Goal: Task Accomplishment & Management: Complete application form

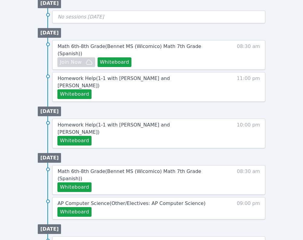
scroll to position [320, 0]
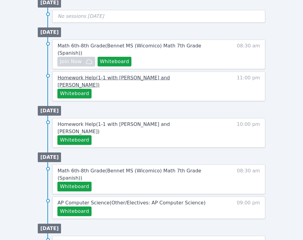
click at [96, 78] on span "Homework Help ( 1-1 with [PERSON_NAME] and [PERSON_NAME] )" at bounding box center [113, 81] width 112 height 13
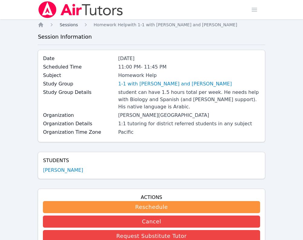
click at [68, 26] on span "Sessions" at bounding box center [68, 24] width 18 height 5
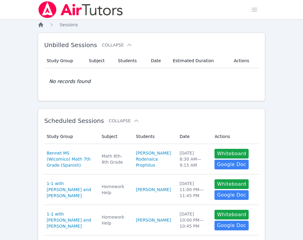
click at [40, 25] on icon "Breadcrumb" at bounding box center [40, 24] width 5 height 5
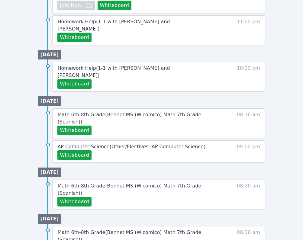
scroll to position [377, 0]
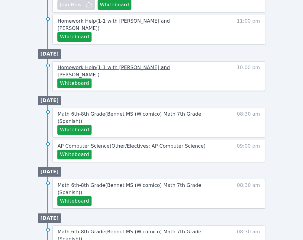
click at [110, 65] on span "Homework Help ( 1-1 with Younus Al Mawla and Jailene Garcia )" at bounding box center [113, 71] width 112 height 13
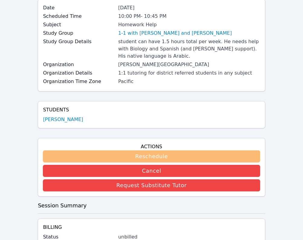
scroll to position [51, 0]
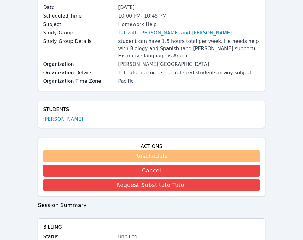
click at [139, 160] on button "Reschedule" at bounding box center [151, 156] width 217 height 12
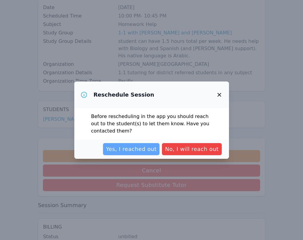
click at [154, 147] on span "Yes, I reached out" at bounding box center [131, 149] width 51 height 8
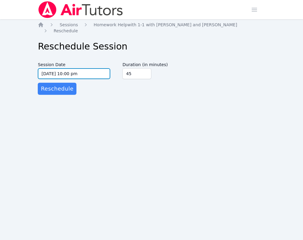
click at [92, 70] on input "10/01/2025 10:00 pm" at bounding box center [74, 73] width 72 height 11
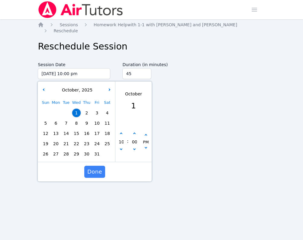
click at [46, 87] on div "October , 2025" at bounding box center [76, 90] width 75 height 6
click at [46, 87] on button "button" at bounding box center [43, 90] width 6 height 6
click at [57, 150] on span "29" at bounding box center [56, 154] width 8 height 8
click at [122, 131] on button "button" at bounding box center [121, 134] width 6 height 6
type input "09/29/2025 11:00 pm"
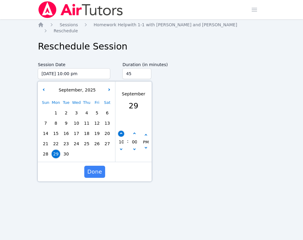
type input "11"
click at [122, 131] on button "button" at bounding box center [121, 134] width 6 height 6
type input "09/30/2025 12:00 am"
type input "12"
click at [122, 147] on button "button" at bounding box center [121, 150] width 6 height 6
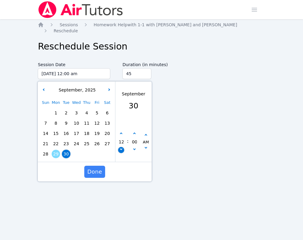
type input "09/29/2025 11:00 pm"
type input "11"
click at [122, 147] on button "button" at bounding box center [121, 150] width 6 height 6
type input "09/29/2025 10:00 pm"
type input "10"
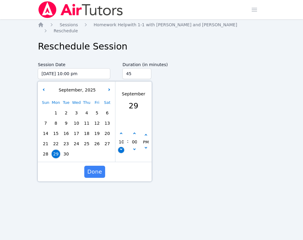
click at [122, 147] on button "button" at bounding box center [121, 150] width 6 height 6
type input "09/29/2025 09:00 pm"
type input "09"
click at [122, 147] on button "button" at bounding box center [121, 150] width 6 height 6
type input "09/29/2025 08:00 pm"
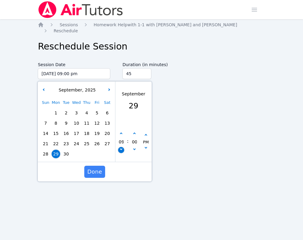
type input "08"
click at [121, 131] on button "button" at bounding box center [121, 134] width 6 height 6
type input "09/29/2025 09:00 pm"
type input "09"
click at [133, 131] on button "button" at bounding box center [134, 134] width 6 height 6
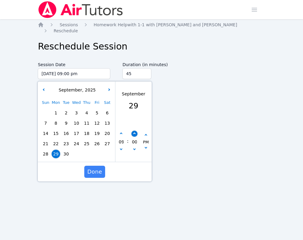
type input "09/29/2025 09:05 pm"
type input "05"
click at [133, 131] on button "button" at bounding box center [134, 134] width 6 height 6
type input "09/29/2025 09:10 pm"
type input "10"
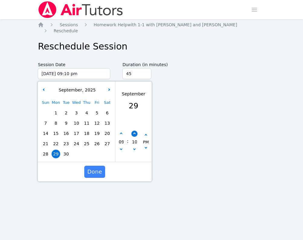
click at [133, 131] on button "button" at bounding box center [134, 134] width 6 height 6
type input "09/29/2025 09:15 pm"
type input "15"
click at [133, 131] on button "button" at bounding box center [134, 134] width 6 height 6
type input "09/29/2025 09:20 pm"
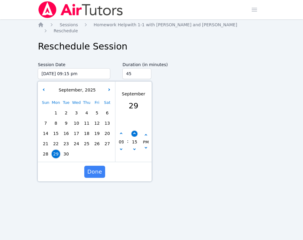
type input "20"
click at [133, 131] on button "button" at bounding box center [134, 134] width 6 height 6
type input "09/29/2025 09:25 pm"
type input "25"
click at [133, 131] on button "button" at bounding box center [134, 134] width 6 height 6
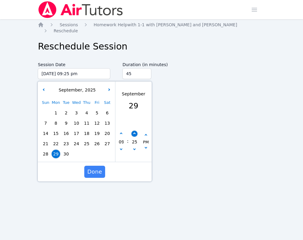
type input "09/29/2025 09:30 pm"
type input "30"
click at [96, 168] on span "Done" at bounding box center [94, 172] width 15 height 8
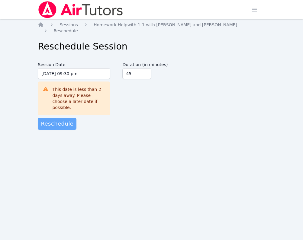
click at [63, 120] on span "Reschedule" at bounding box center [57, 124] width 33 height 8
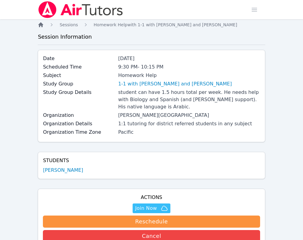
click at [43, 26] on icon "Breadcrumb" at bounding box center [40, 24] width 5 height 5
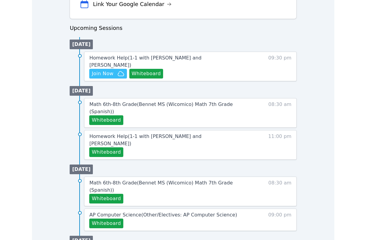
scroll to position [279, 0]
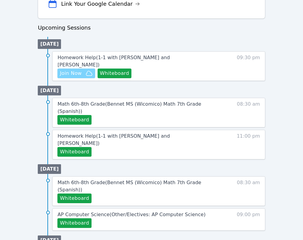
click at [86, 70] on icon "button" at bounding box center [88, 73] width 7 height 7
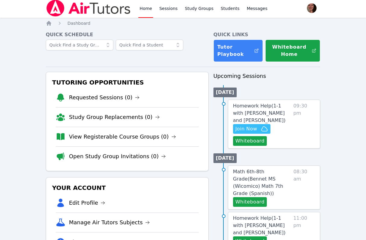
scroll to position [0, 0]
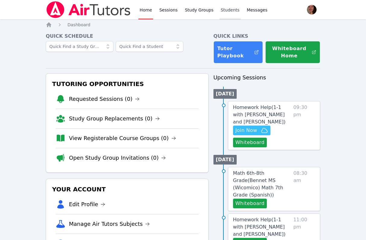
click at [228, 8] on link "Students" at bounding box center [230, 9] width 21 height 19
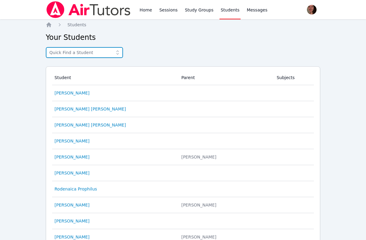
click at [76, 54] on input "text" at bounding box center [84, 52] width 77 height 11
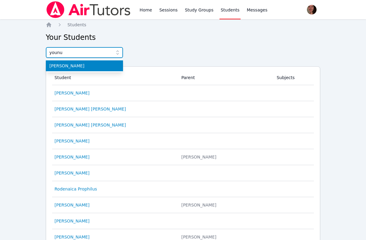
type input "younu"
click at [89, 64] on span "[PERSON_NAME]" at bounding box center [85, 66] width 70 height 6
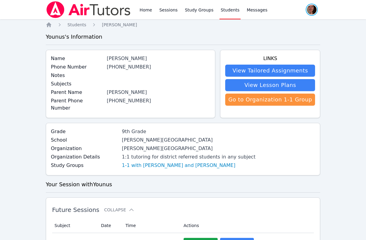
click at [302, 11] on span "button" at bounding box center [311, 9] width 13 height 13
click at [274, 21] on link "Profile" at bounding box center [288, 23] width 58 height 11
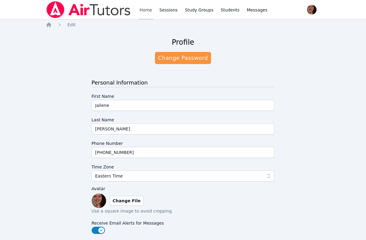
click at [140, 10] on link "Home" at bounding box center [146, 9] width 15 height 19
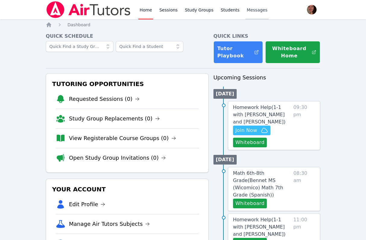
click at [247, 7] on span "Messages" at bounding box center [257, 10] width 21 height 6
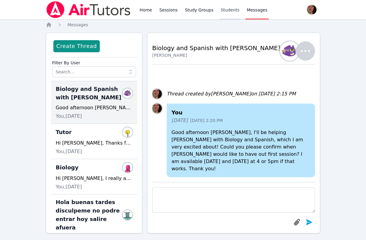
click at [228, 8] on link "Students" at bounding box center [230, 9] width 21 height 19
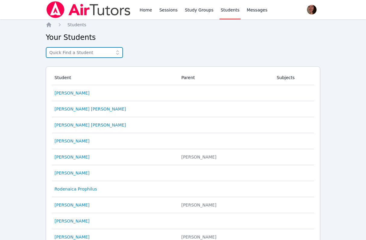
click at [80, 54] on input "text" at bounding box center [84, 52] width 77 height 11
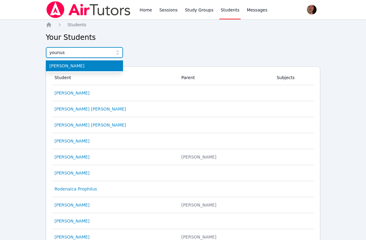
type input "younus"
click at [69, 65] on span "[PERSON_NAME]" at bounding box center [85, 66] width 70 height 6
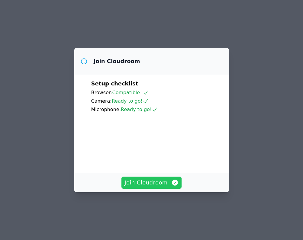
click at [147, 187] on span "Join Cloudroom" at bounding box center [151, 182] width 54 height 8
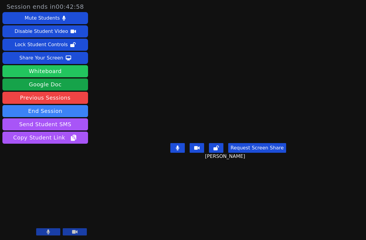
click at [51, 71] on button "Whiteboard" at bounding box center [45, 71] width 86 height 12
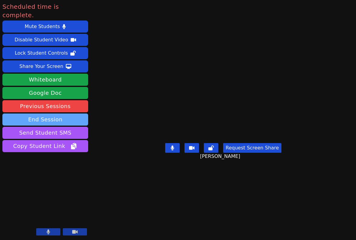
click at [53, 113] on button "End Session" at bounding box center [45, 119] width 86 height 12
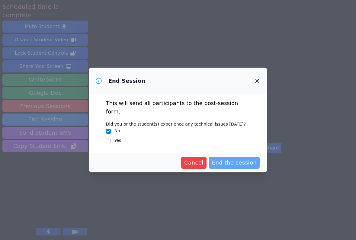
click at [226, 158] on span "End the session" at bounding box center [234, 162] width 45 height 8
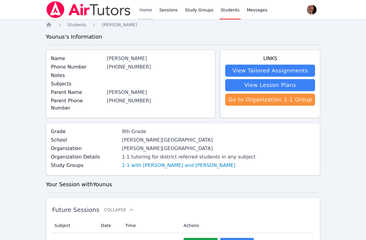
click at [139, 7] on link "Home" at bounding box center [146, 9] width 15 height 19
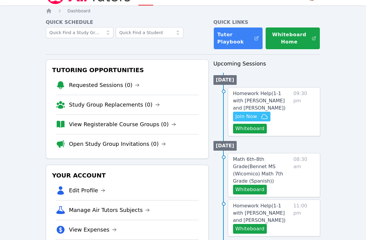
scroll to position [15, 0]
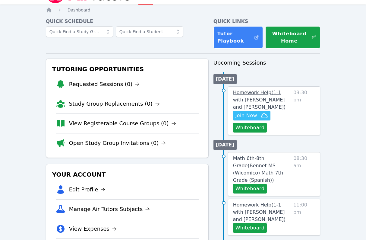
click at [252, 95] on span "Homework Help ( 1-1 with Younus Al Mawla and Jailene Garcia )" at bounding box center [259, 100] width 53 height 20
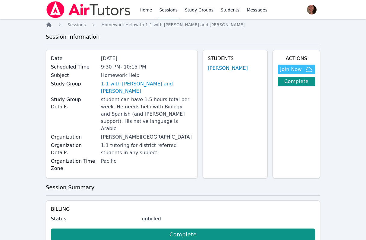
click at [51, 25] on icon "Breadcrumb" at bounding box center [49, 25] width 6 height 6
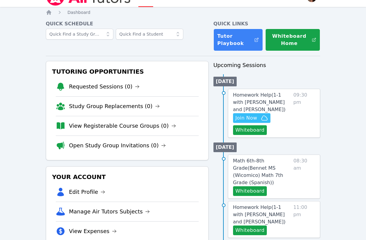
scroll to position [8, 0]
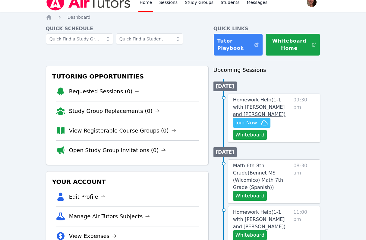
click at [245, 107] on span "Homework Help ( 1-1 with Younus Al Mawla and Jailene Garcia )" at bounding box center [259, 107] width 53 height 20
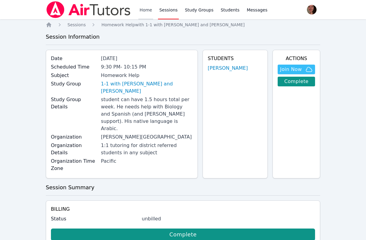
click at [147, 8] on link "Home" at bounding box center [146, 9] width 15 height 19
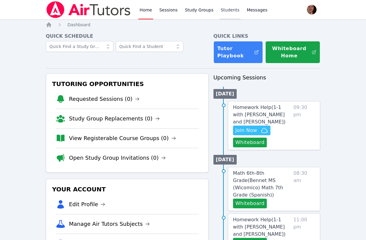
click at [231, 9] on link "Students" at bounding box center [230, 9] width 21 height 19
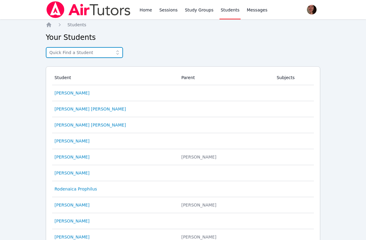
click at [95, 56] on input "text" at bounding box center [84, 52] width 77 height 11
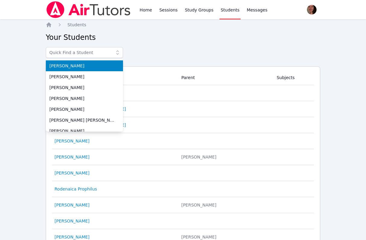
click at [145, 42] on h2 "Your Students" at bounding box center [183, 38] width 275 height 10
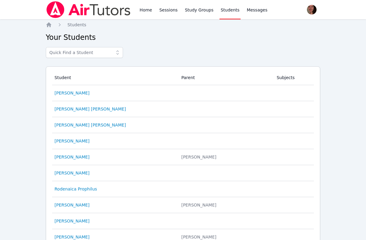
click at [164, 14] on link "Sessions" at bounding box center [168, 9] width 21 height 19
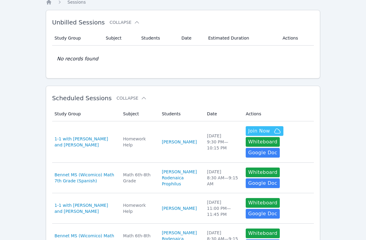
scroll to position [33, 0]
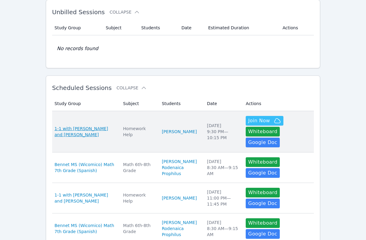
click at [76, 126] on span "1-1 with Younus Al Mawla and Jailene Garcia" at bounding box center [86, 132] width 62 height 12
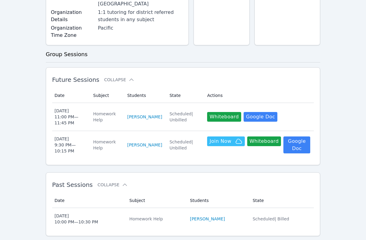
scroll to position [124, 0]
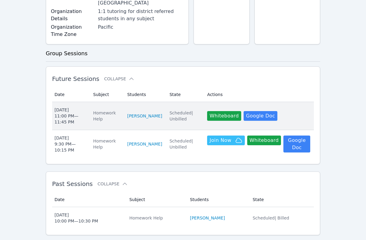
click at [73, 107] on div "Tue Sep 30 11:00 PM — 11:45 PM" at bounding box center [70, 116] width 31 height 18
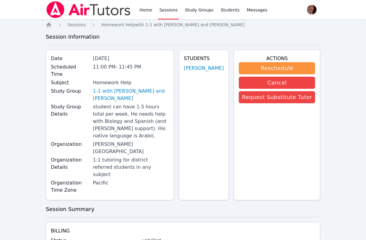
scroll to position [124, 0]
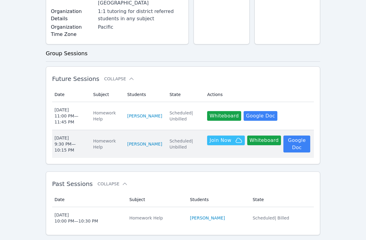
click at [74, 135] on div "Mon Sep 29 9:30 PM — 10:15 PM" at bounding box center [70, 144] width 31 height 18
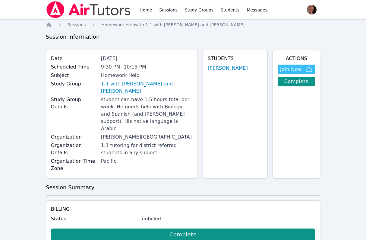
scroll to position [69, 0]
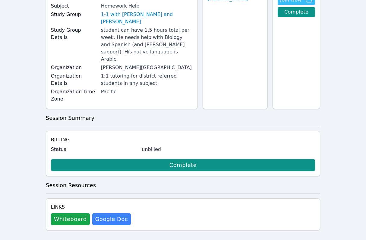
scroll to position [124, 0]
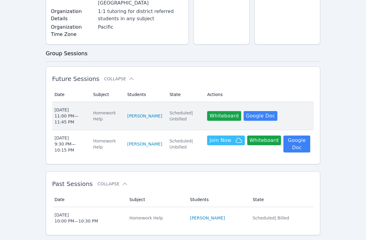
click at [71, 107] on div "Tue Sep 30 11:00 PM — 11:45 PM" at bounding box center [70, 116] width 31 height 18
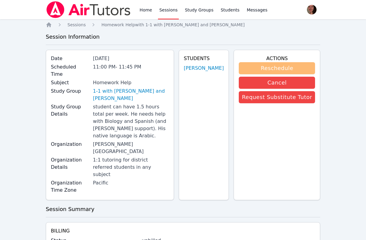
click at [253, 69] on button "Reschedule" at bounding box center [277, 68] width 76 height 12
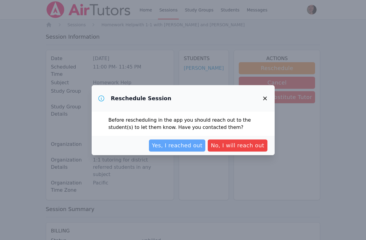
click at [193, 146] on span "Yes, I reached out" at bounding box center [177, 145] width 51 height 8
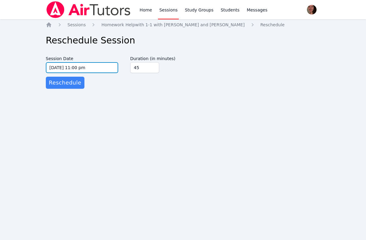
click at [83, 69] on input "09/30/2025 11:00 pm" at bounding box center [82, 67] width 72 height 11
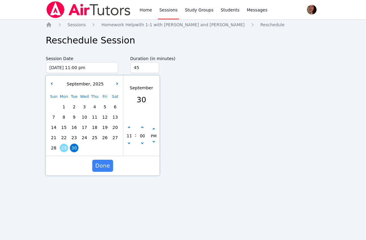
click at [75, 149] on span "30" at bounding box center [74, 148] width 8 height 8
click at [129, 145] on button "button" at bounding box center [129, 144] width 6 height 6
type input "09/30/2025 10:00 pm"
type input "10"
click at [130, 130] on button "button" at bounding box center [129, 128] width 6 height 6
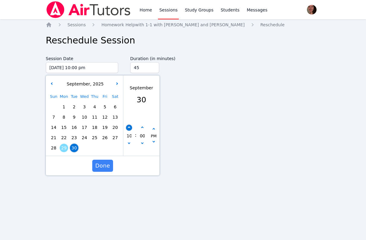
type input "09/30/2025 11:00 pm"
type input "11"
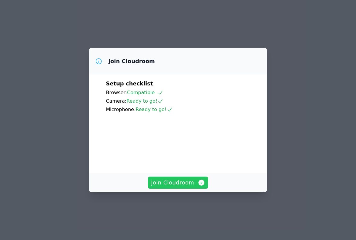
click at [165, 187] on span "Join Cloudroom" at bounding box center [178, 182] width 54 height 8
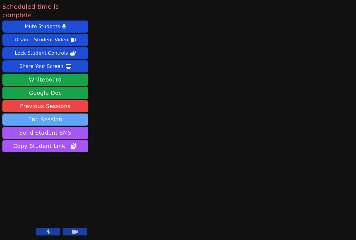
click at [58, 113] on button "End Session" at bounding box center [45, 119] width 86 height 12
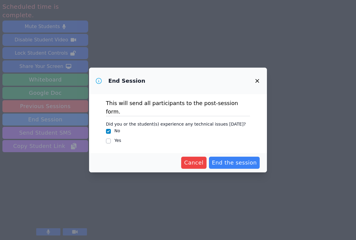
click at [222, 153] on div "Cancel End the session" at bounding box center [178, 162] width 178 height 19
click at [226, 158] on span "End the session" at bounding box center [234, 162] width 45 height 8
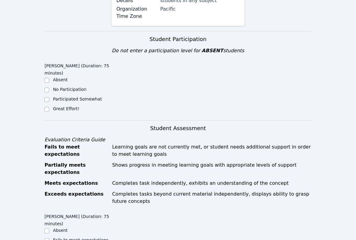
scroll to position [187, 0]
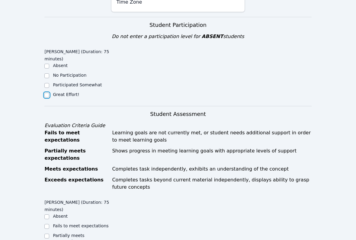
click at [48, 93] on input "Great Effort!" at bounding box center [46, 95] width 5 height 5
checkbox input "true"
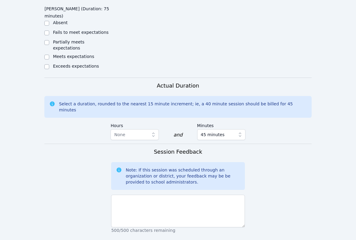
scroll to position [384, 0]
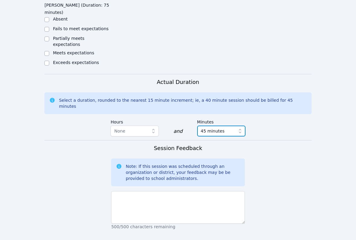
click at [215, 127] on span "45 minutes" at bounding box center [213, 130] width 24 height 7
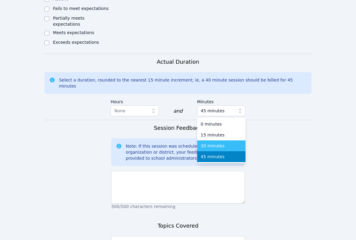
scroll to position [404, 0]
click at [275, 114] on form "Student Participation Do not enter a participation level for ABSENT students Yo…" at bounding box center [177, 53] width 267 height 508
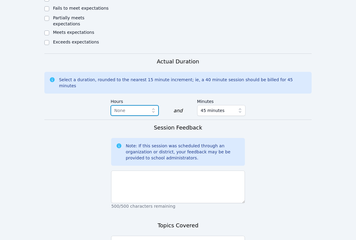
click at [142, 107] on span "None" at bounding box center [130, 110] width 33 height 7
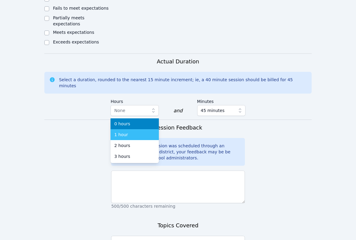
click at [138, 132] on div "1 hour" at bounding box center [134, 135] width 41 height 6
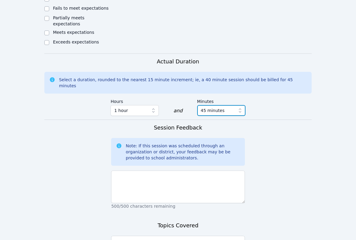
click at [213, 107] on span "45 minutes" at bounding box center [213, 110] width 24 height 7
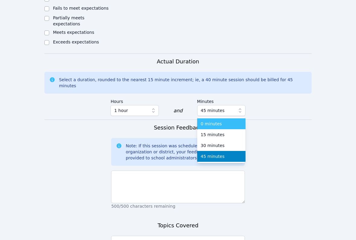
click at [213, 121] on span "0 minutes" at bounding box center [211, 124] width 21 height 6
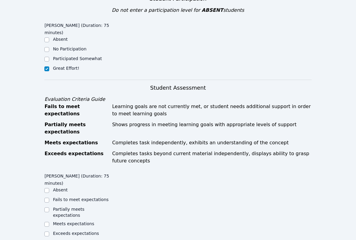
scroll to position [211, 0]
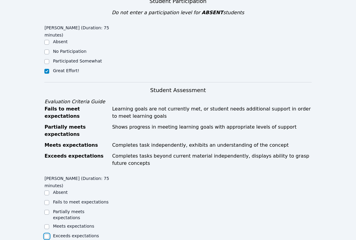
click at [49, 234] on input "Exceeds expectations" at bounding box center [46, 236] width 5 height 5
checkbox input "true"
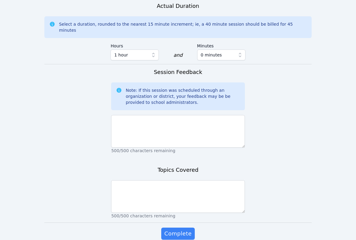
scroll to position [468, 0]
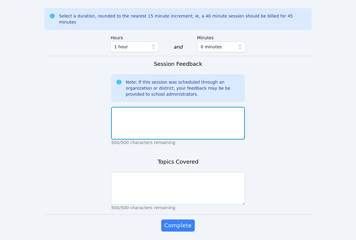
click at [140, 116] on textarea at bounding box center [177, 123] width 133 height 33
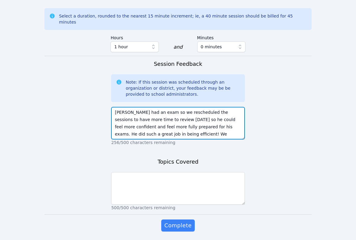
type textarea "Younus had an exam so we rescheduled the sessions to have more time to review o…"
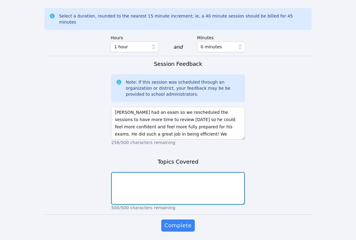
click at [147, 172] on textarea at bounding box center [177, 188] width 133 height 33
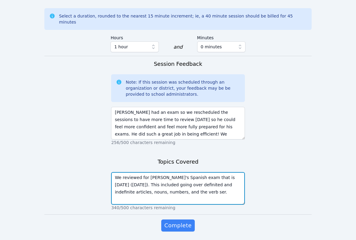
click at [187, 172] on textarea "We reviewed for Younus's Spanish exam that is tomorrow (Tuesday). This included…" at bounding box center [177, 188] width 133 height 33
click at [214, 172] on textarea "We reviewed for Younus's Spanish exam that is tomorrow (Tuesday). This included…" at bounding box center [177, 188] width 133 height 33
click at [222, 172] on textarea "We reviewed for Younus's Spanish exam that is tomorrow (Tuesday). This included…" at bounding box center [177, 188] width 133 height 33
click at [229, 178] on textarea "We reviewed for Younus's Spanish exam that is tomorrow (Tuesday). This included…" at bounding box center [177, 188] width 133 height 33
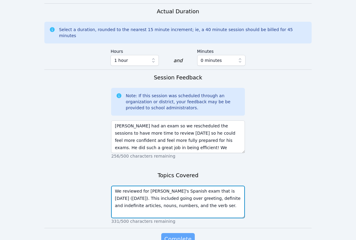
scroll to position [471, 0]
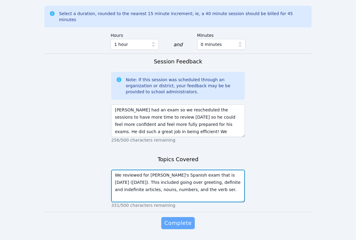
type textarea "We reviewed for Younus's Spanish exam that is tomorrow (Tuesday). This included…"
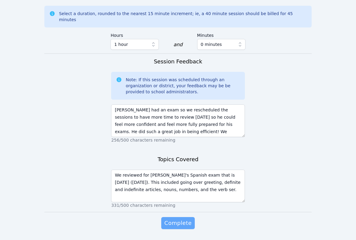
click at [183, 219] on span "Complete" at bounding box center [177, 223] width 27 height 8
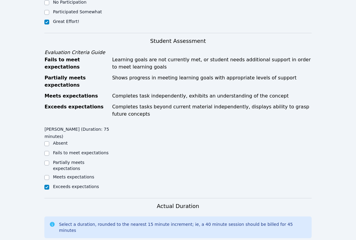
scroll to position [301, 0]
